Goal: Information Seeking & Learning: Compare options

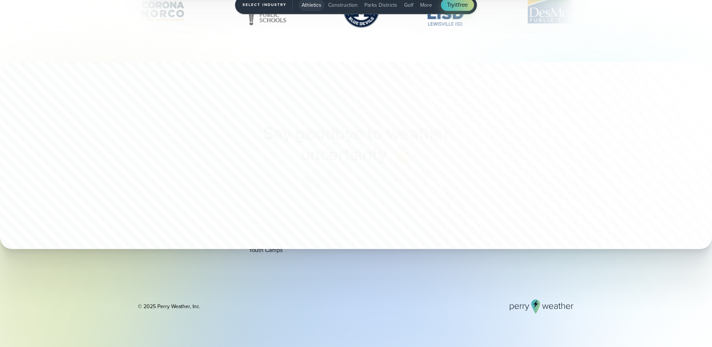
scroll to position [2674, 0]
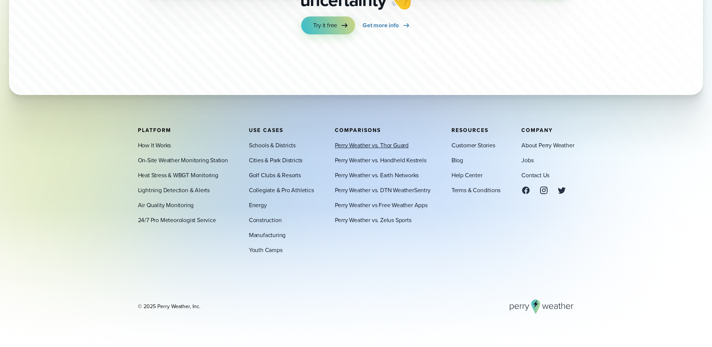
click at [394, 149] on link "Perry Weather vs. Thor Guard" at bounding box center [372, 144] width 74 height 9
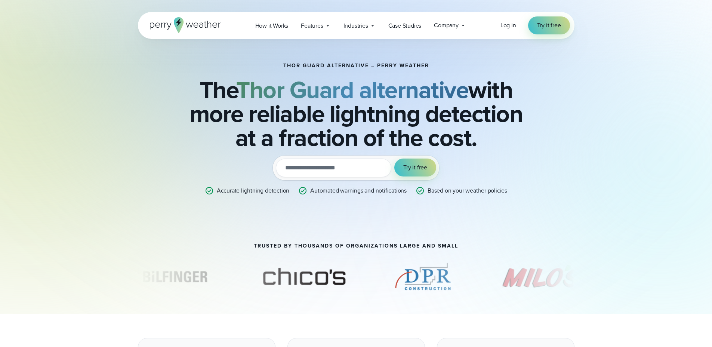
click at [186, 22] on icon at bounding box center [185, 25] width 71 height 16
